Goal: Task Accomplishment & Management: Manage account settings

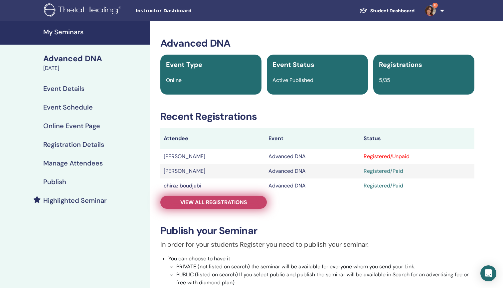
click at [223, 200] on span "View all registrations" at bounding box center [213, 202] width 67 height 7
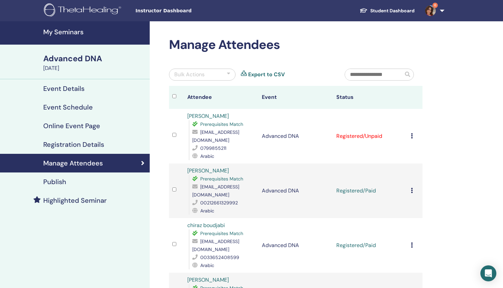
click at [411, 135] on icon at bounding box center [412, 135] width 2 height 5
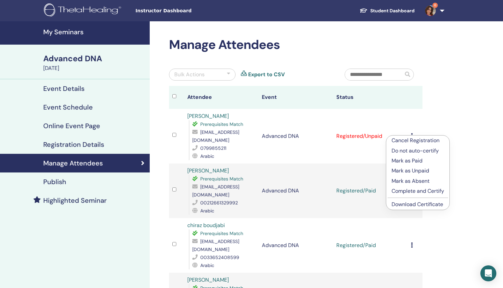
click at [409, 160] on p "Mark as Paid" at bounding box center [417, 161] width 53 height 8
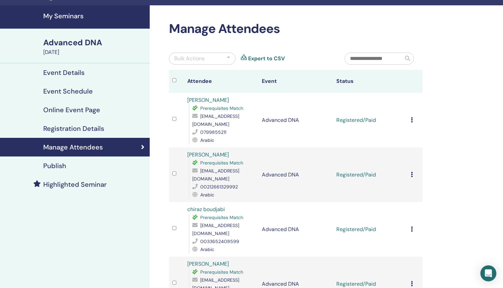
scroll to position [15, 0]
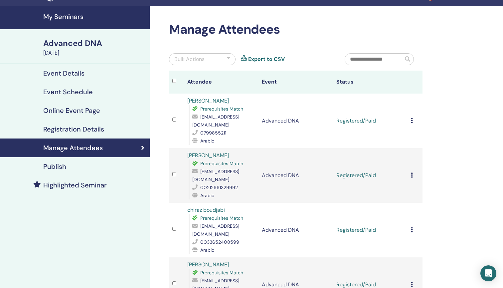
click at [56, 13] on h4 "My Seminars" at bounding box center [94, 17] width 102 height 8
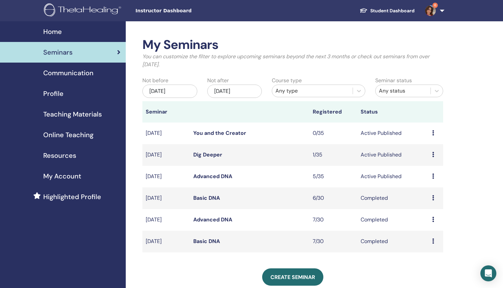
scroll to position [0, 0]
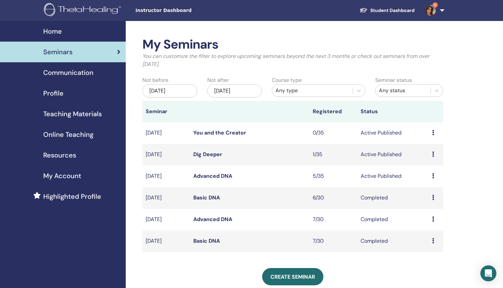
click at [239, 131] on link "You and the Creator" at bounding box center [219, 132] width 53 height 7
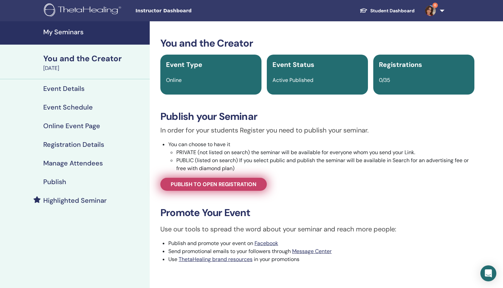
click at [217, 184] on span "Publish to open registration" at bounding box center [214, 184] width 86 height 7
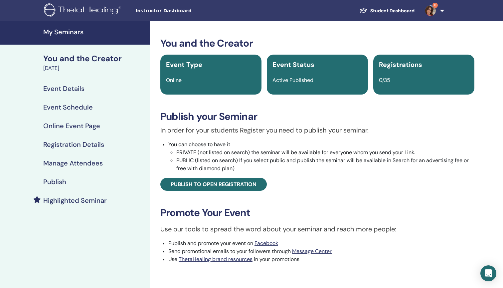
click at [62, 34] on h4 "My Seminars" at bounding box center [94, 32] width 102 height 8
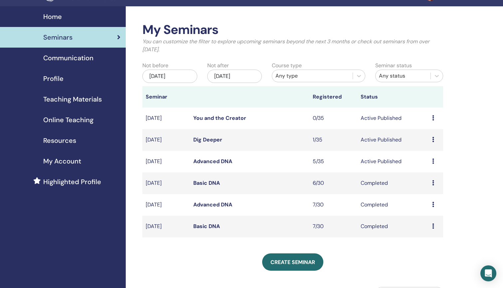
scroll to position [15, 0]
